Goal: Entertainment & Leisure: Consume media (video, audio)

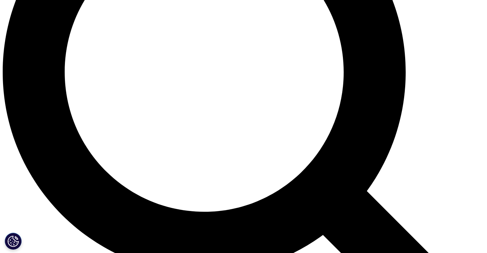
scroll to position [661, 0]
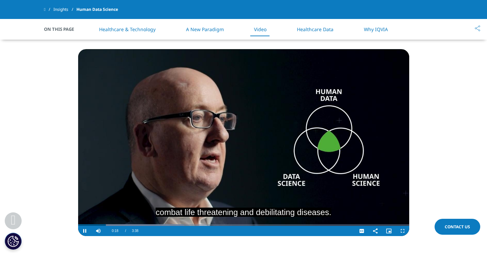
click at [87, 210] on video "Video Player" at bounding box center [243, 142] width 331 height 187
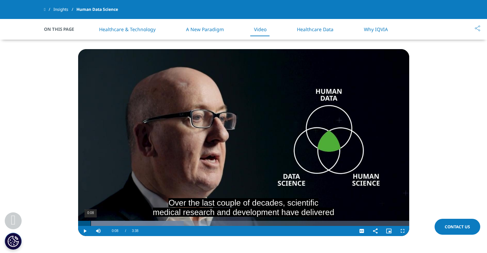
click at [91, 221] on div "0:08" at bounding box center [91, 223] width 0 height 5
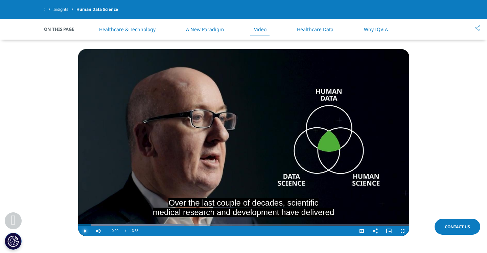
click at [83, 231] on span "Video Player" at bounding box center [85, 231] width 14 height 0
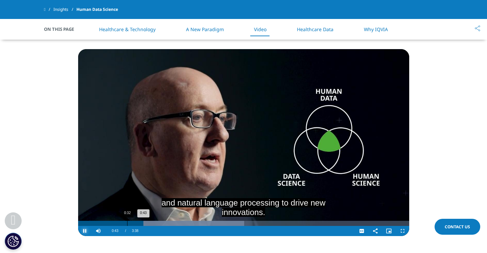
click at [127, 221] on div "0:32" at bounding box center [127, 223] width 0 height 5
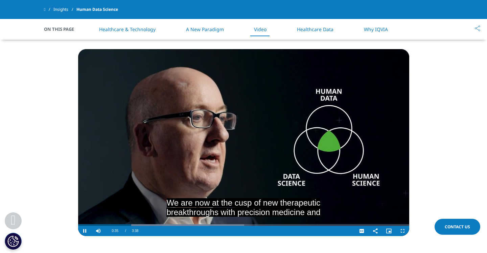
click at [158, 174] on video "Video Player" at bounding box center [243, 142] width 331 height 187
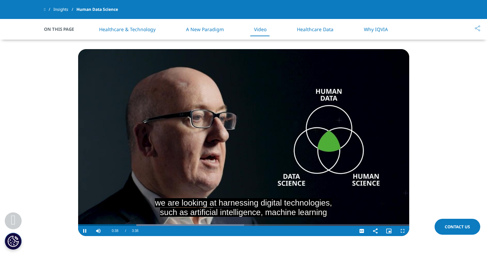
click at [158, 174] on video "Video Player" at bounding box center [243, 142] width 331 height 187
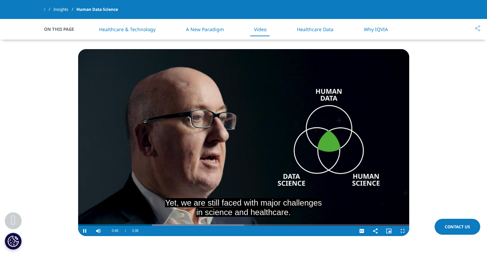
click at [141, 226] on div "Duration 3:38" at bounding box center [135, 231] width 13 height 10
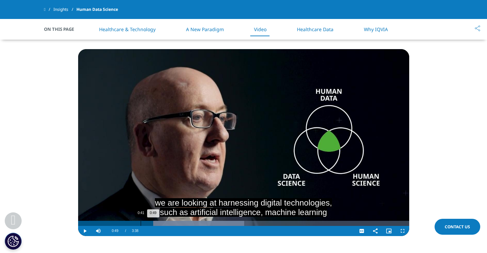
click at [141, 221] on div "0:41" at bounding box center [141, 223] width 0 height 5
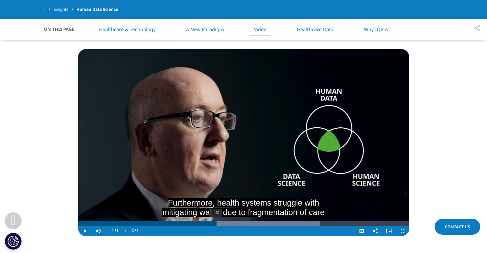
click at [216, 221] on div "1:31" at bounding box center [216, 223] width 0 height 5
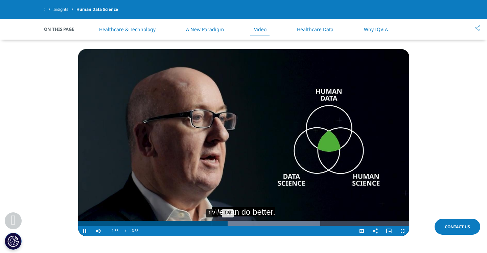
click at [212, 221] on div "1:28" at bounding box center [212, 223] width 0 height 5
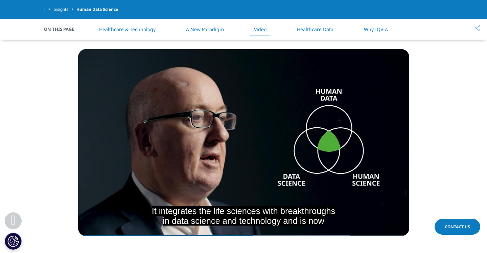
click at [196, 181] on video "Video Player" at bounding box center [243, 142] width 331 height 187
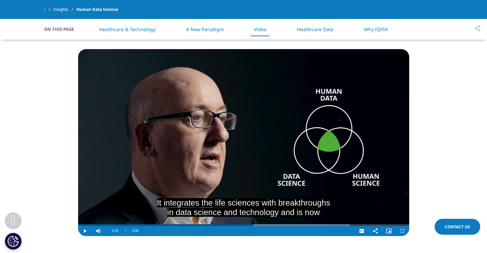
click at [182, 174] on video "Video Player" at bounding box center [243, 142] width 331 height 187
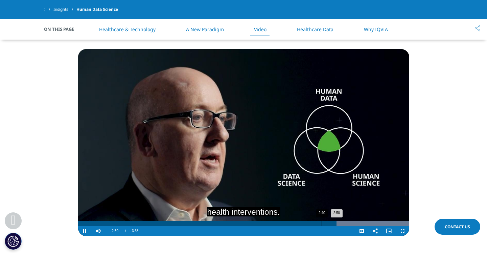
click at [322, 221] on div "2:40" at bounding box center [322, 223] width 0 height 5
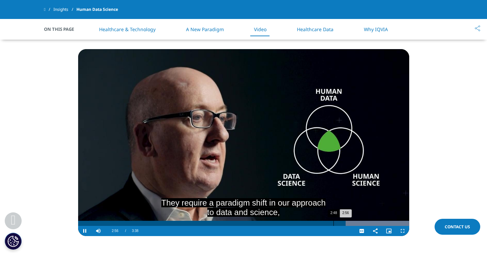
click at [334, 221] on div "2:48" at bounding box center [334, 223] width 0 height 5
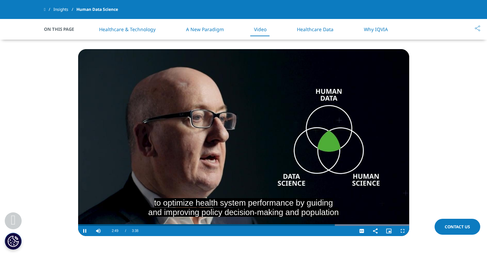
click at [335, 187] on video "Video Player" at bounding box center [243, 142] width 331 height 187
click at [344, 180] on video "Video Player" at bounding box center [243, 142] width 331 height 187
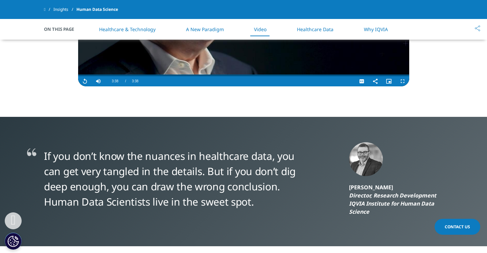
scroll to position [664, 0]
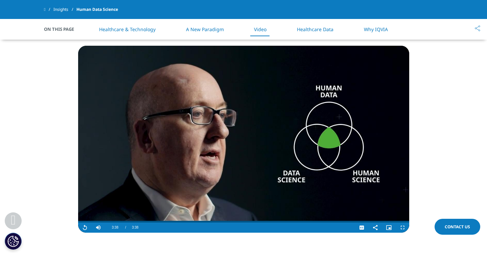
click at [297, 157] on video "Video Player" at bounding box center [243, 139] width 331 height 187
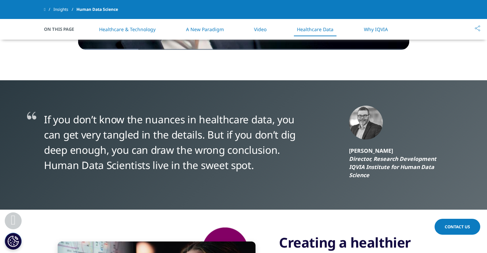
scroll to position [637, 0]
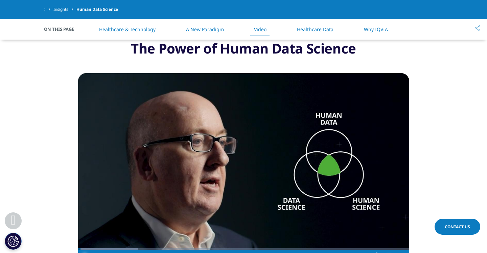
click at [87, 252] on span "Video Player" at bounding box center [85, 255] width 14 height 0
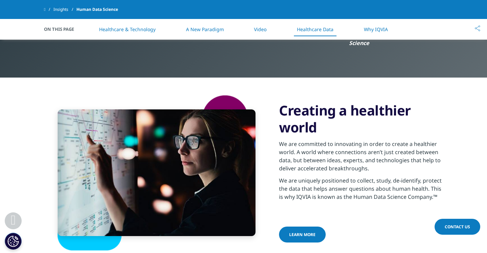
scroll to position [983, 0]
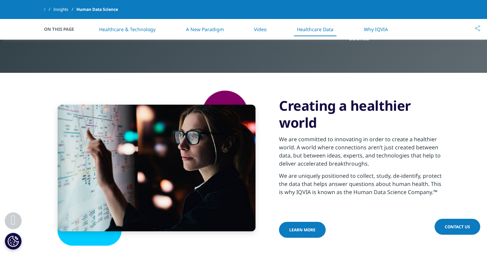
click at [200, 32] on link "A New Paradigm" at bounding box center [205, 29] width 38 height 6
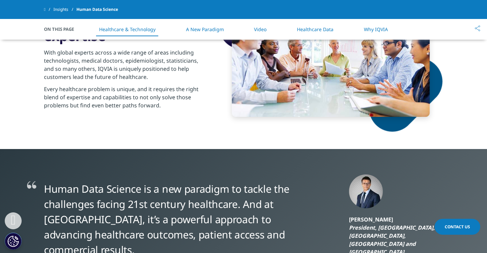
scroll to position [285, 0]
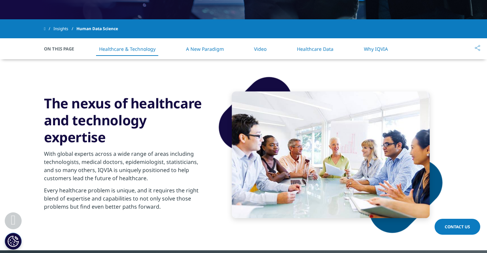
click at [369, 46] on link "Why IQVIA" at bounding box center [376, 49] width 24 height 6
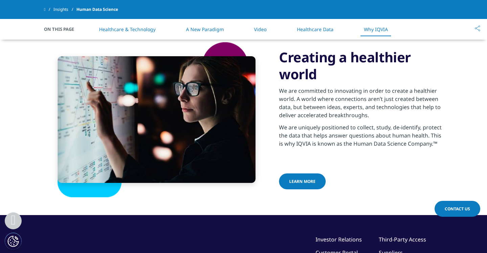
scroll to position [1040, 0]
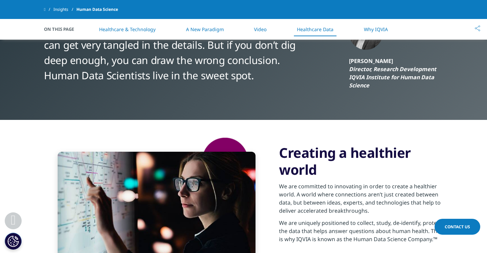
click at [374, 30] on link "Why IQVIA" at bounding box center [376, 29] width 24 height 6
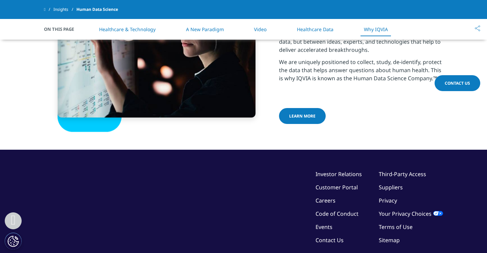
scroll to position [1154, 0]
